Goal: Transaction & Acquisition: Purchase product/service

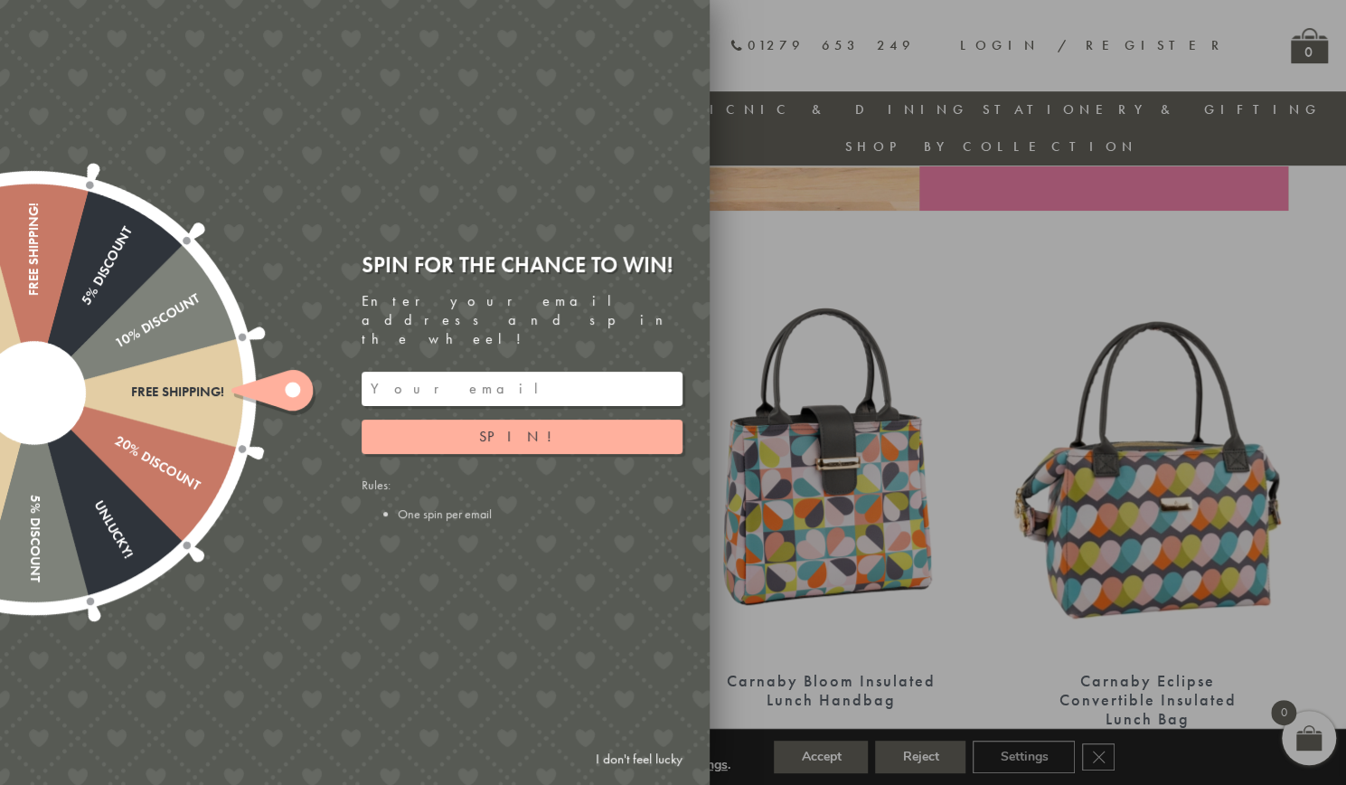
scroll to position [595, 0]
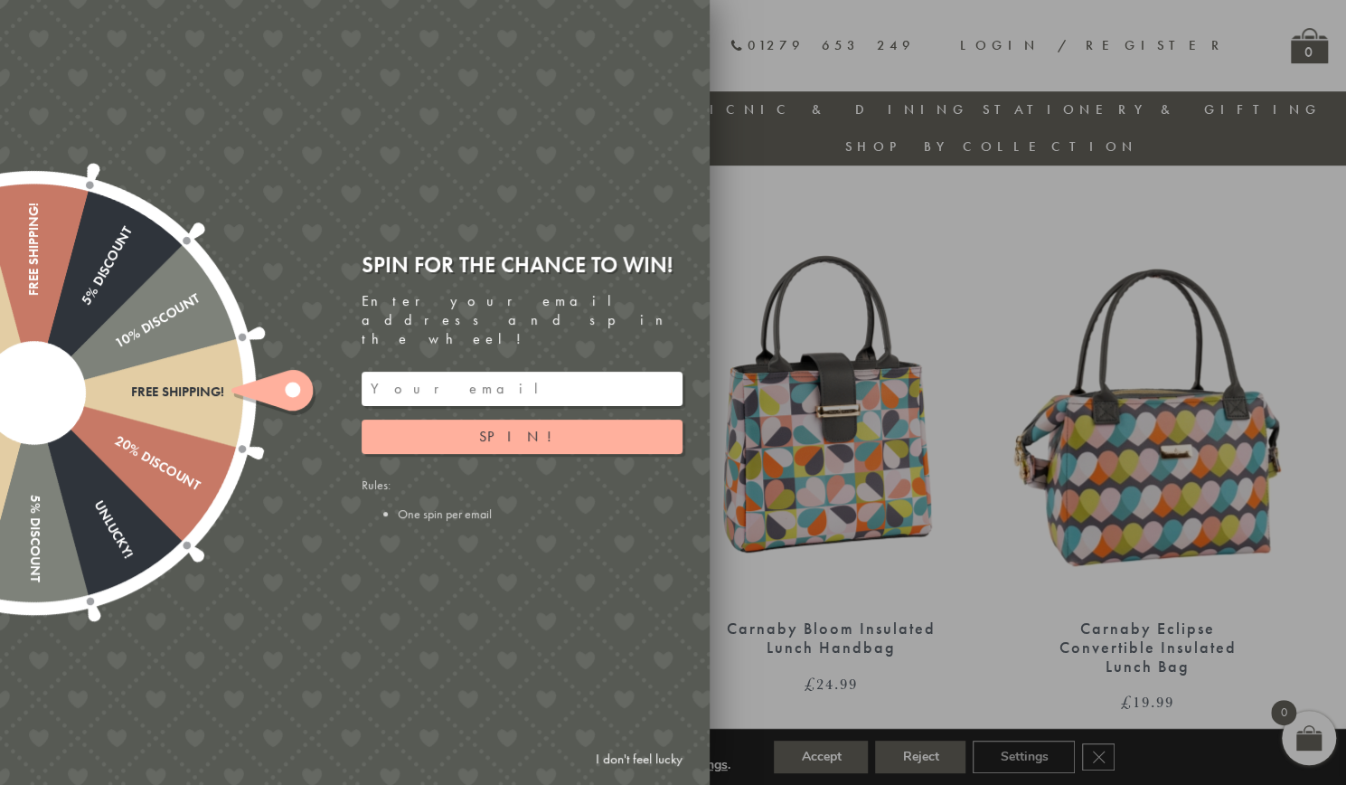
click at [671, 753] on link "I don't feel lucky" at bounding box center [639, 758] width 105 height 33
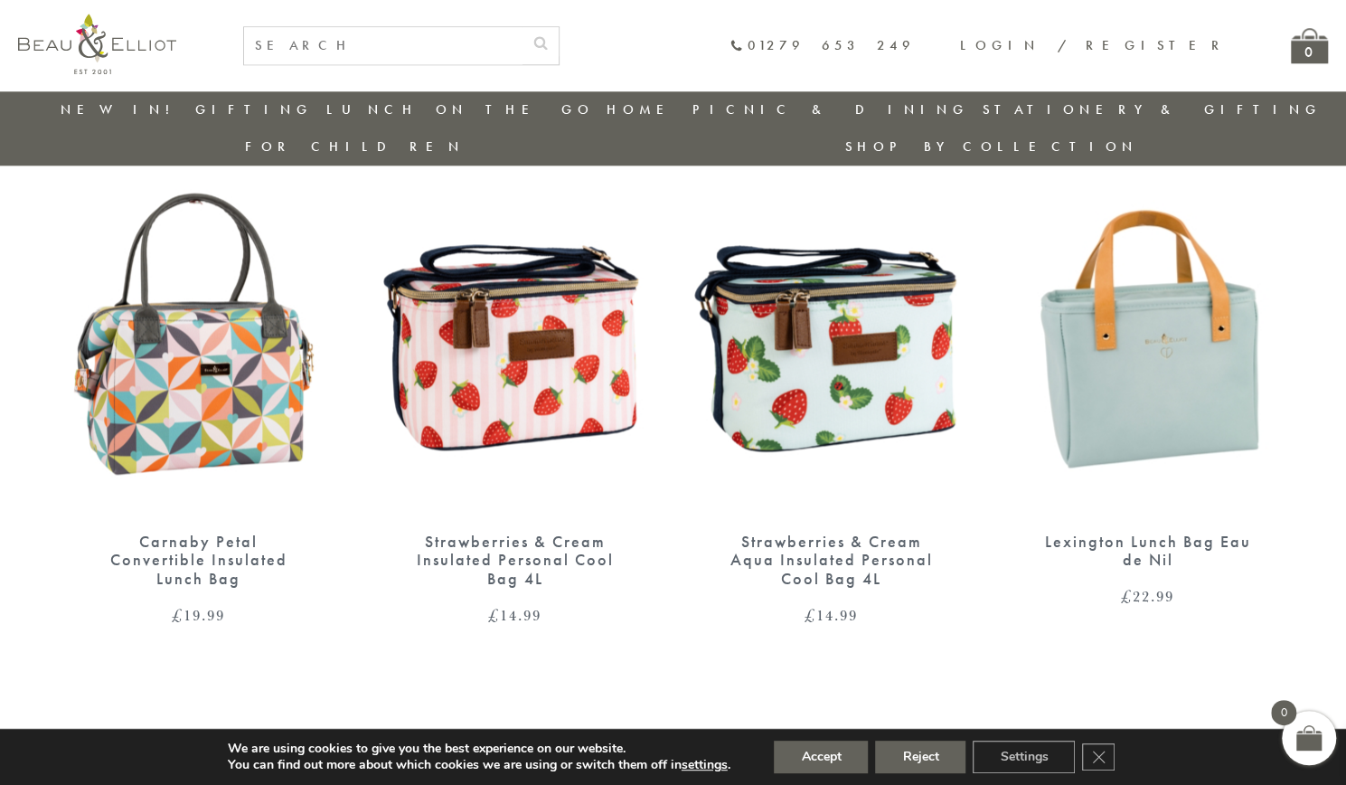
scroll to position [1228, 0]
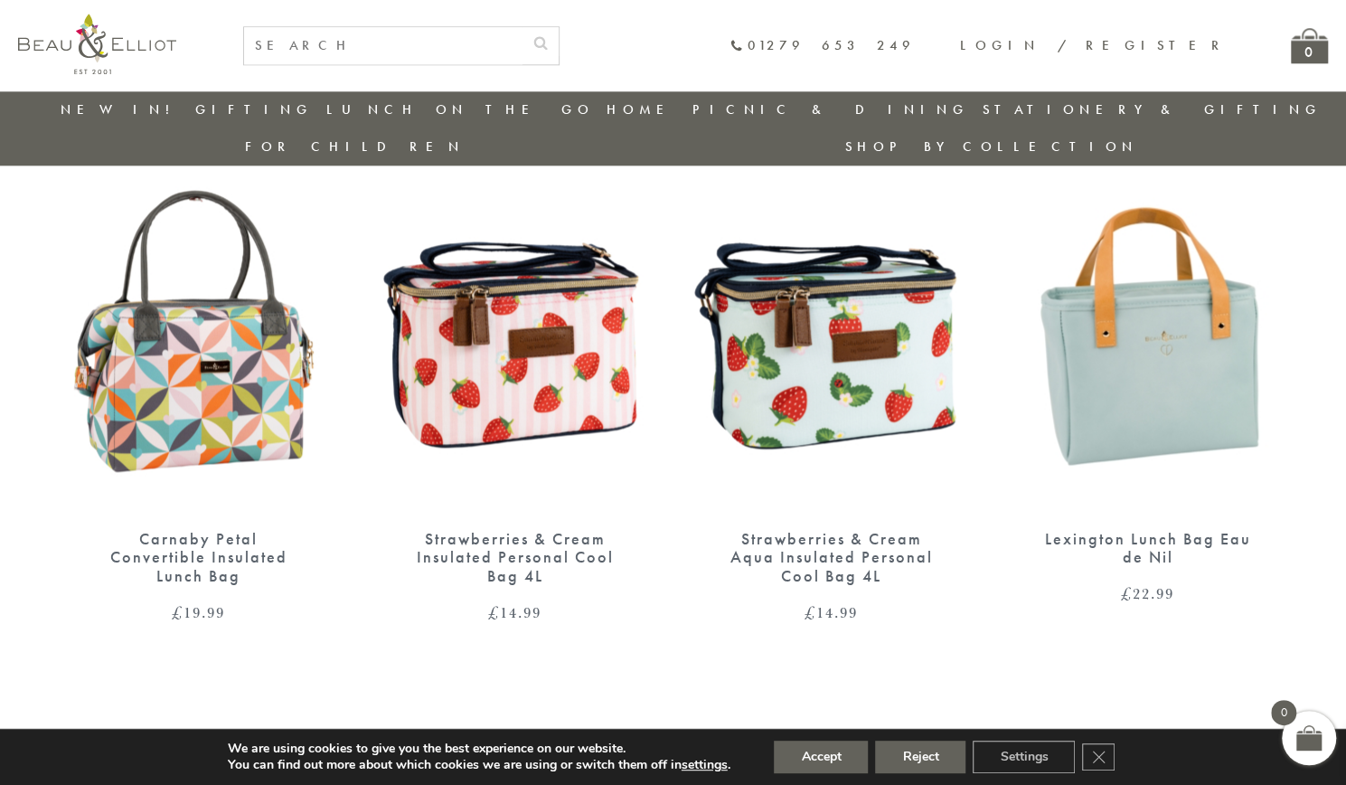
click at [539, 530] on div "Strawberries & Cream Insulated Personal Cool Bag 4L" at bounding box center [515, 558] width 217 height 56
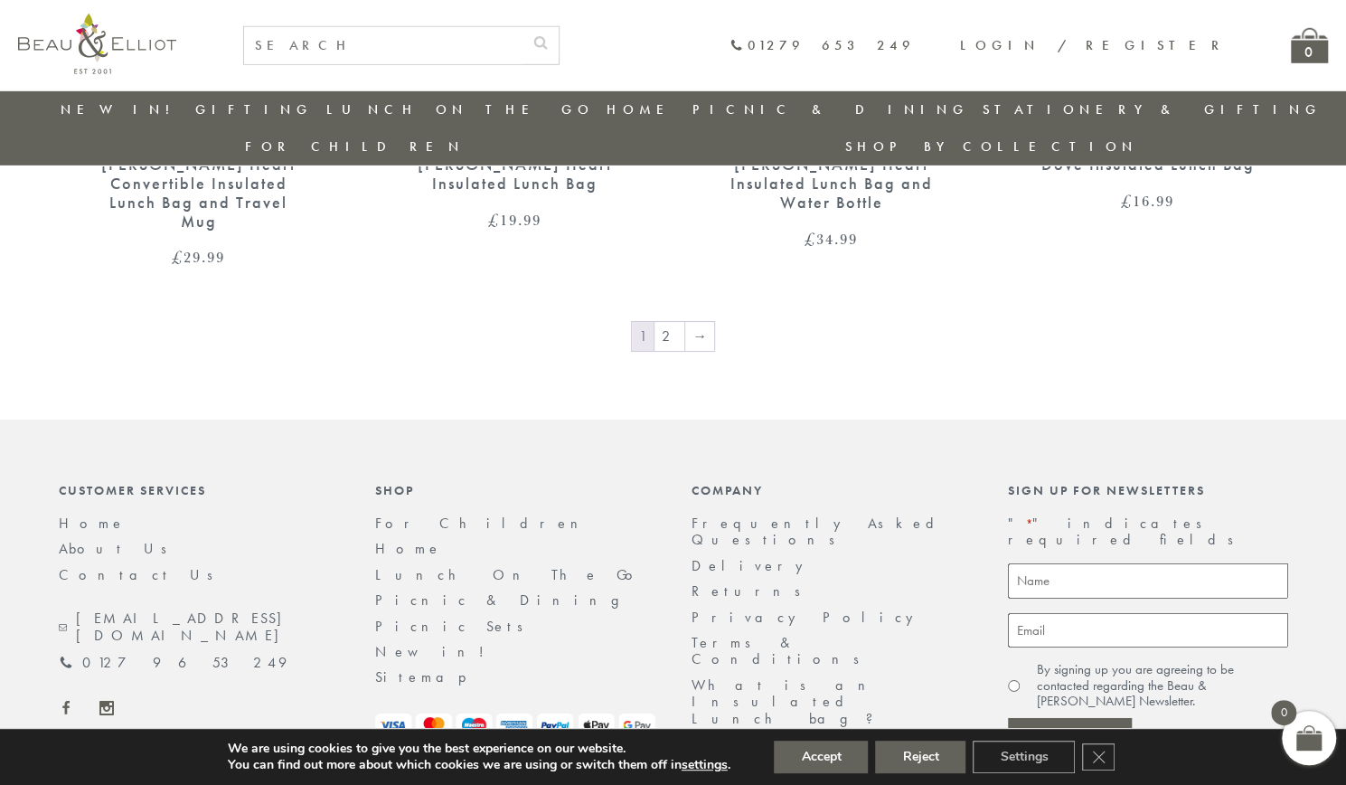
scroll to position [3251, 0]
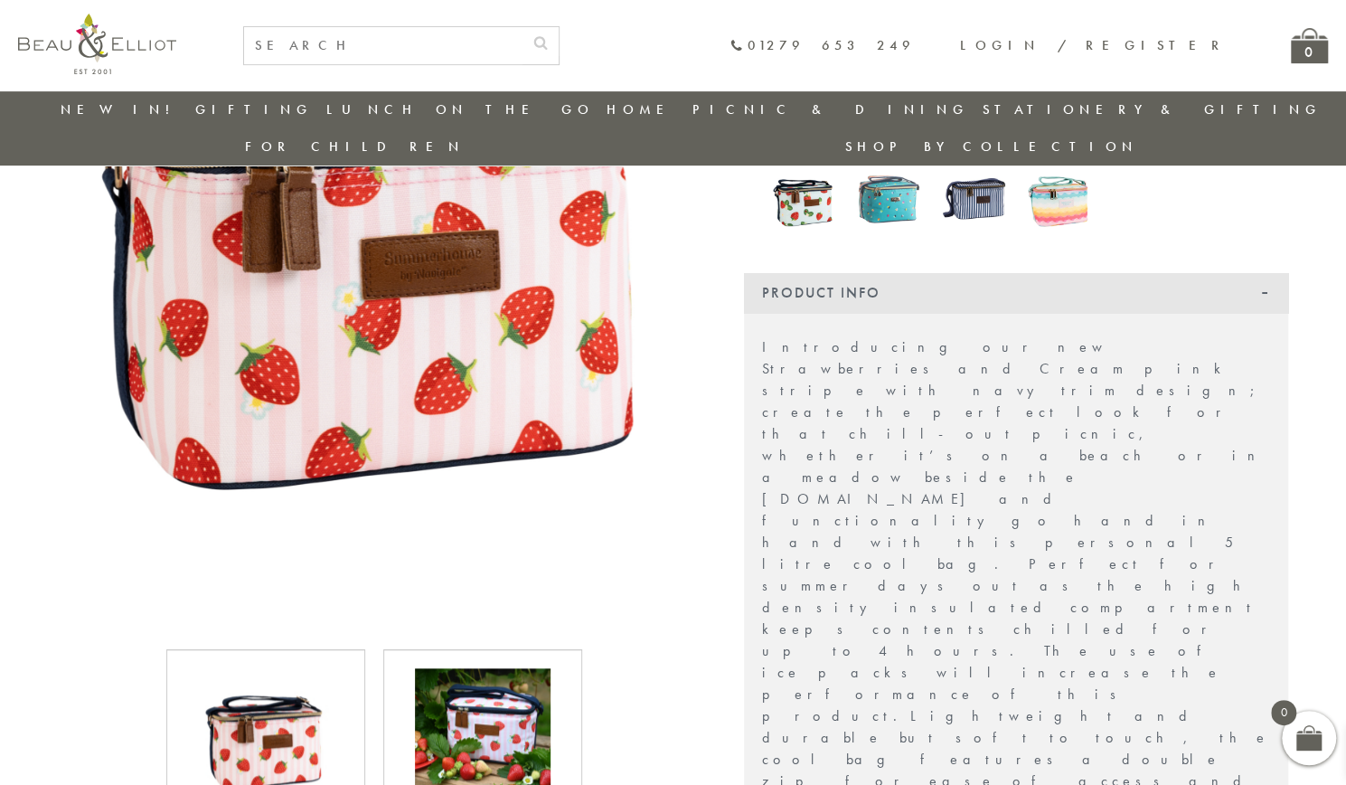
scroll to position [505, 0]
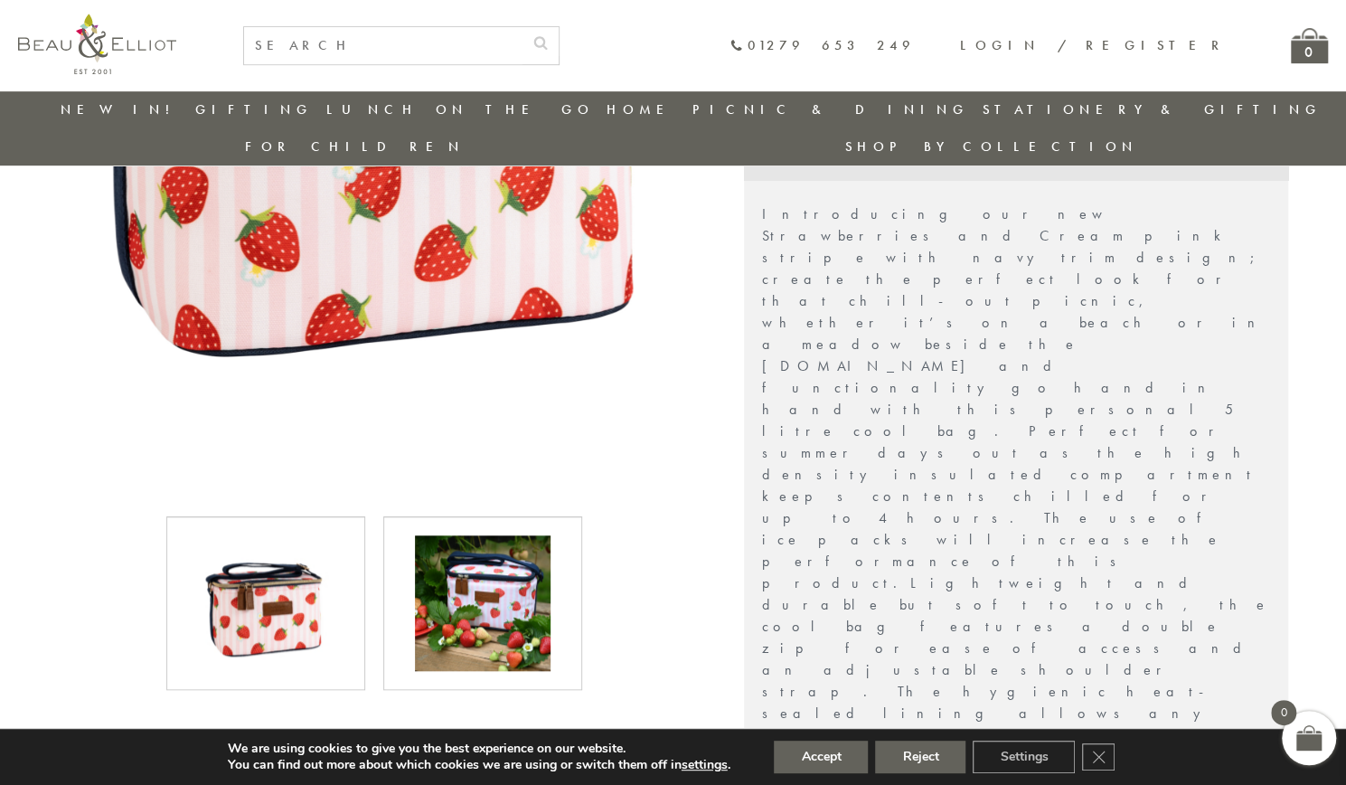
click at [505, 573] on img at bounding box center [483, 603] width 136 height 136
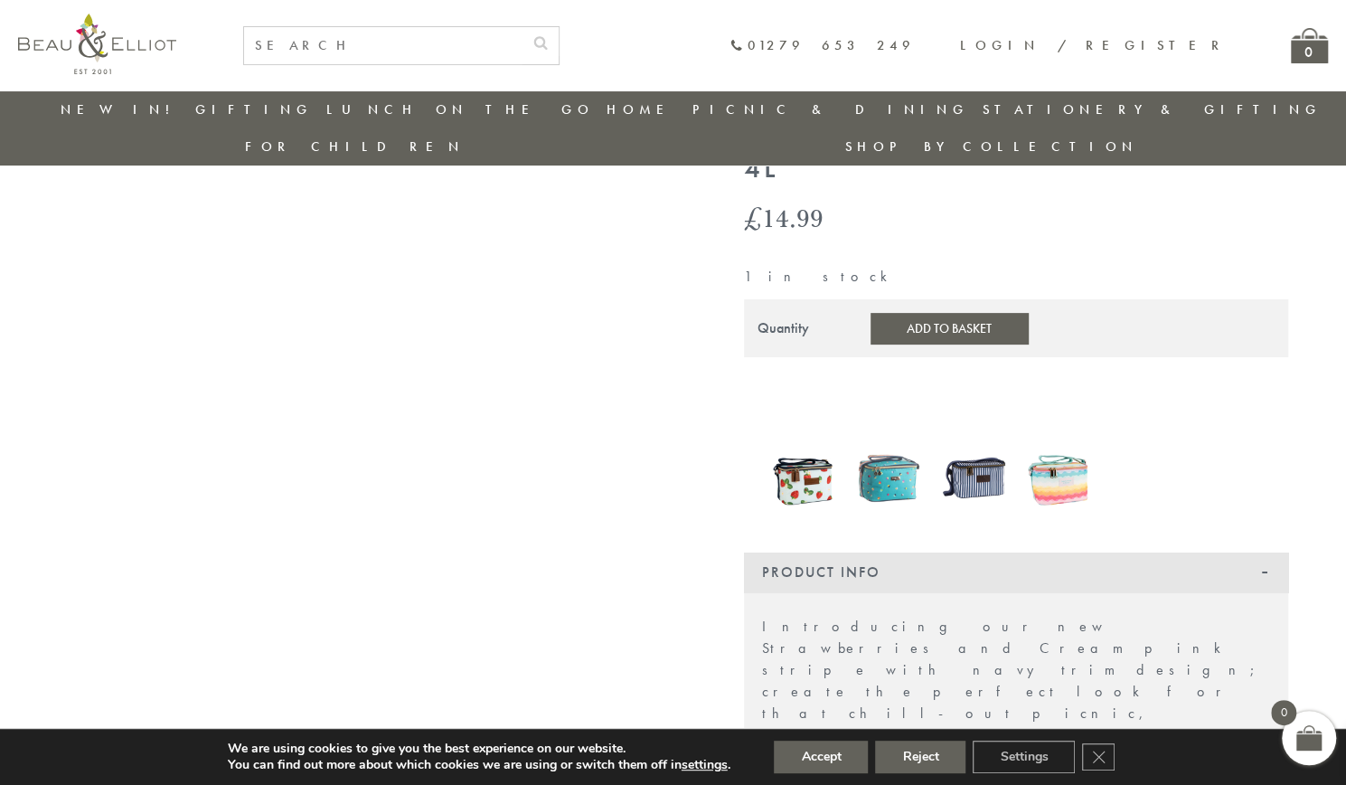
scroll to position [53, 0]
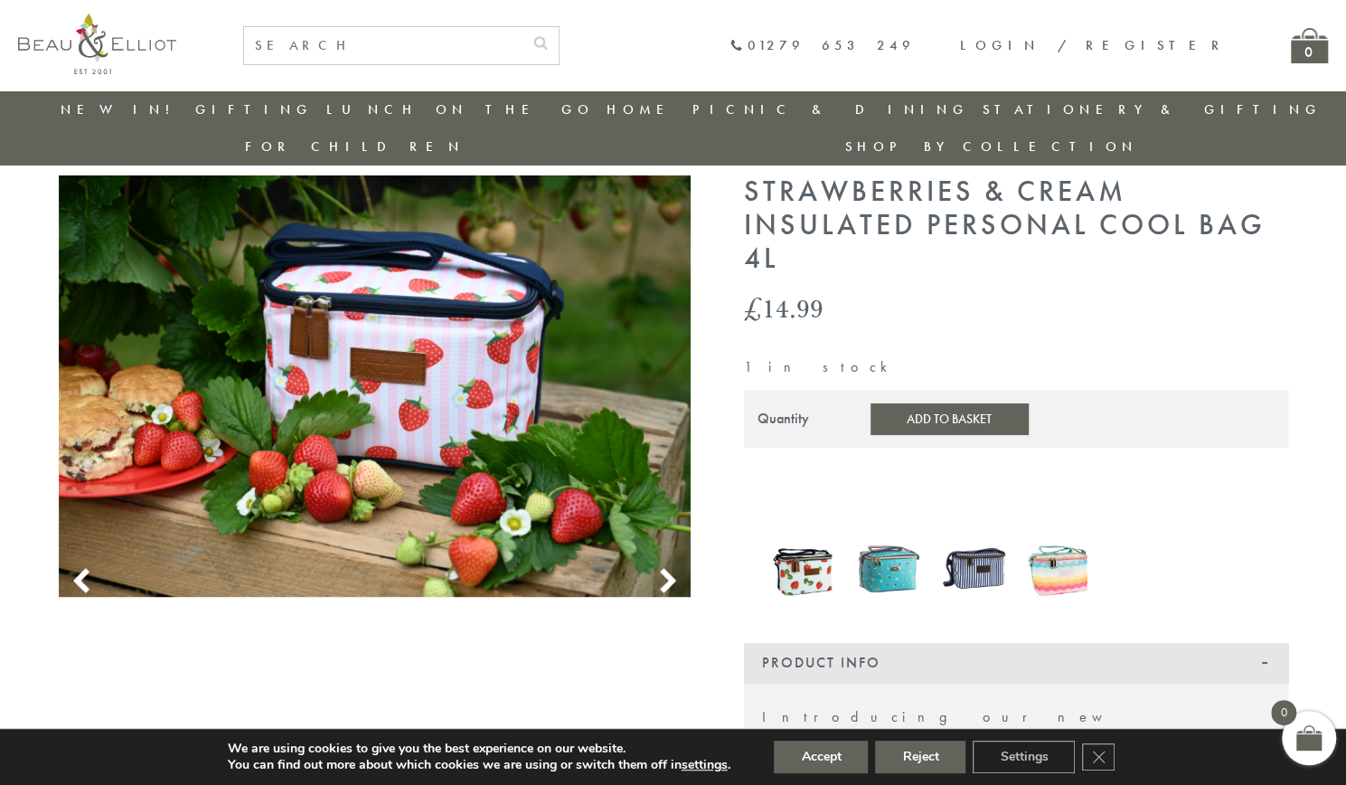
click at [660, 568] on icon at bounding box center [668, 581] width 27 height 27
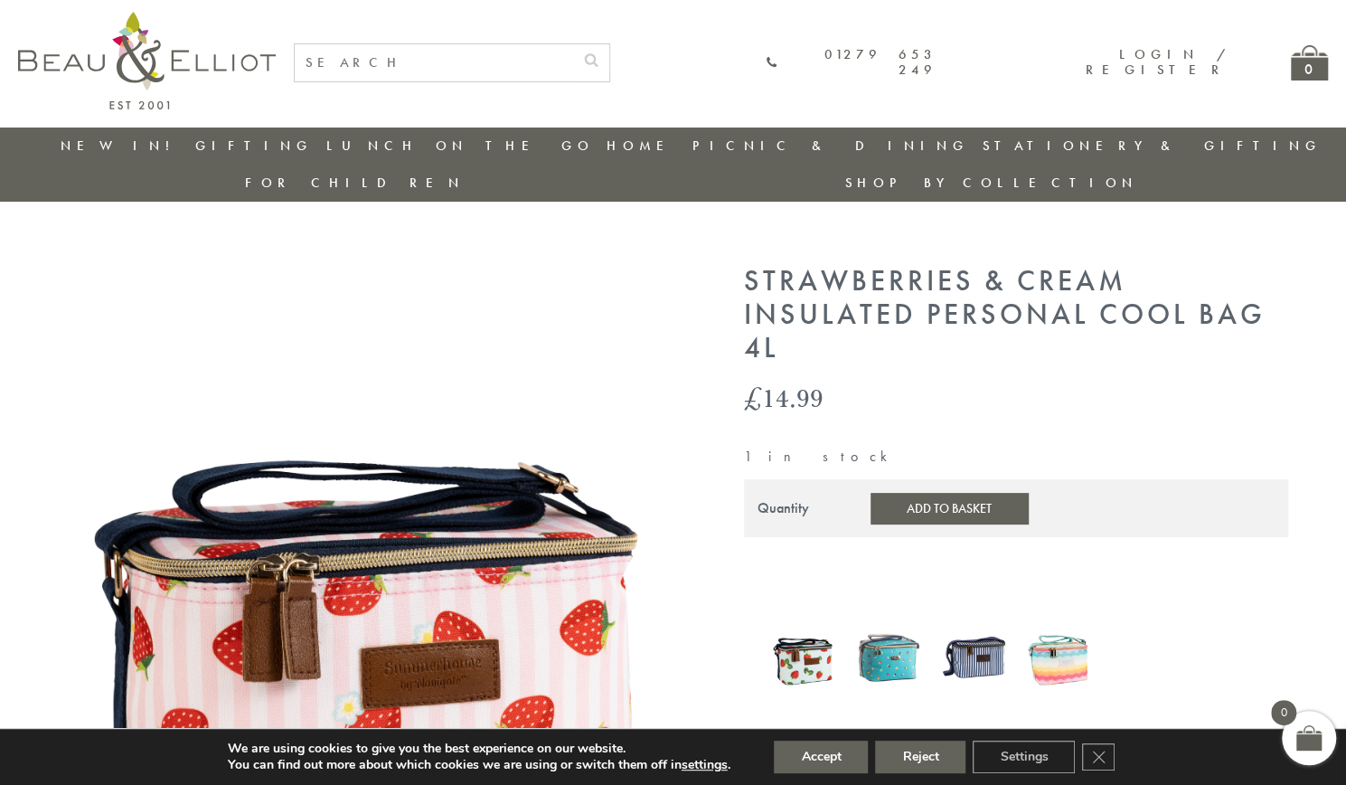
scroll to position [0, 0]
